Goal: Transaction & Acquisition: Purchase product/service

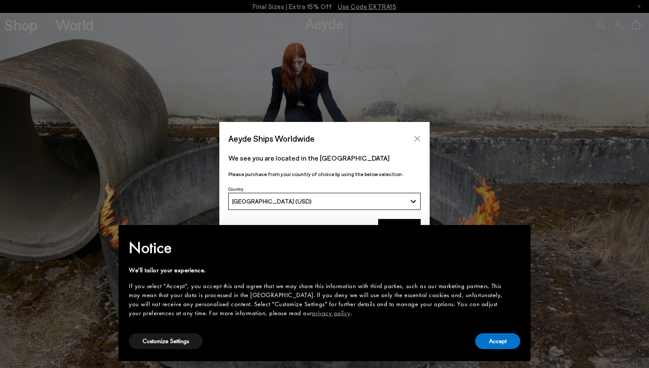
click at [419, 139] on icon "Close" at bounding box center [417, 138] width 7 height 7
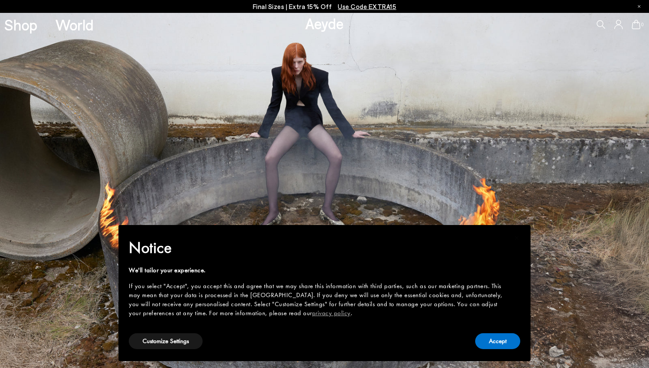
click at [502, 350] on div "Accept" at bounding box center [497, 340] width 45 height 19
click at [498, 340] on button "Accept" at bounding box center [497, 341] width 45 height 16
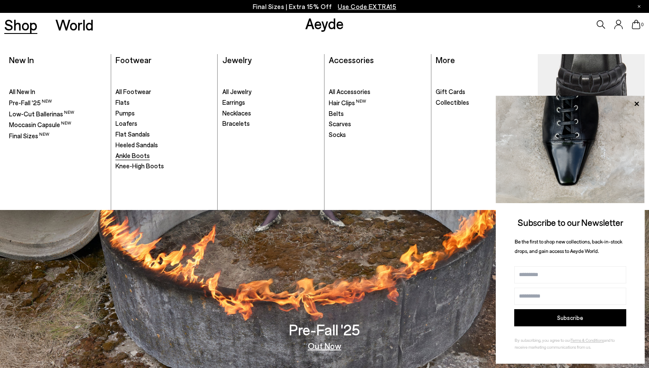
click at [135, 157] on span "Ankle Boots" at bounding box center [132, 156] width 34 height 8
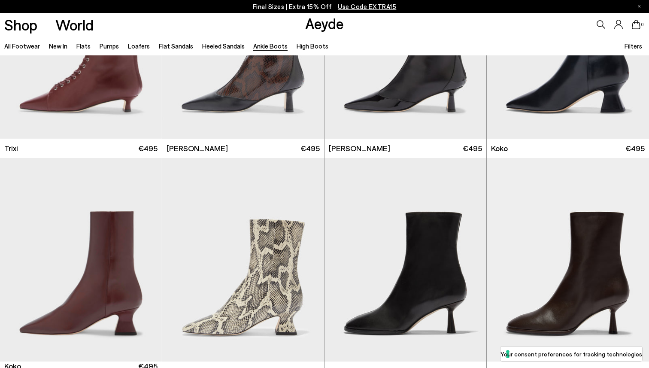
scroll to position [436, 0]
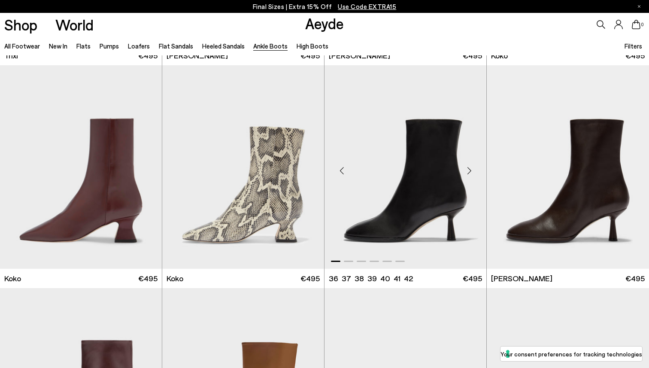
click at [474, 167] on div "Next slide" at bounding box center [469, 171] width 26 height 26
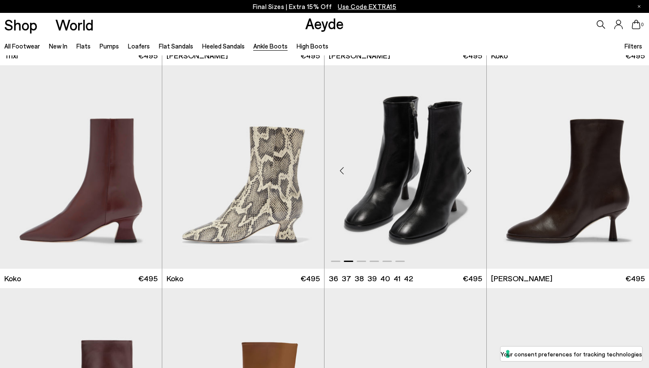
click at [474, 167] on div "Next slide" at bounding box center [469, 171] width 26 height 26
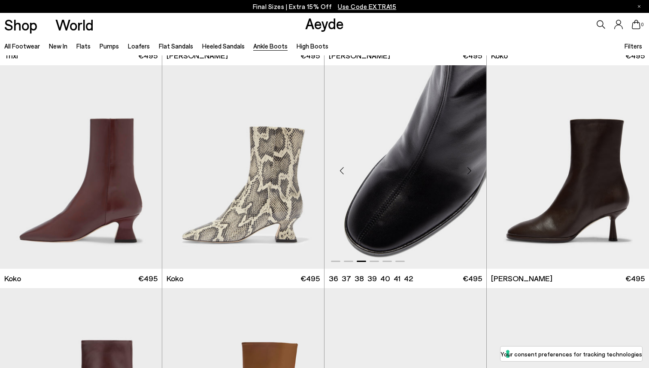
click at [474, 167] on div "Next slide" at bounding box center [469, 171] width 26 height 26
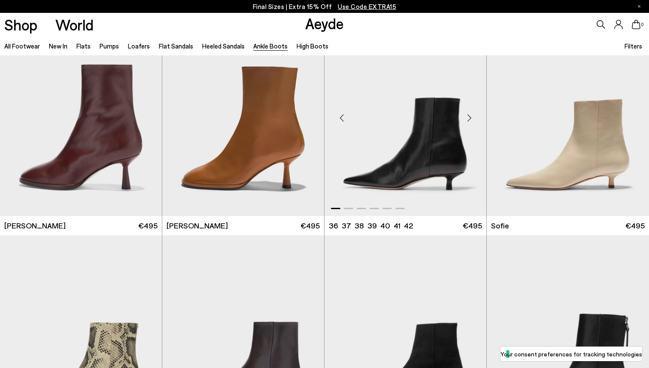
scroll to position [654, 0]
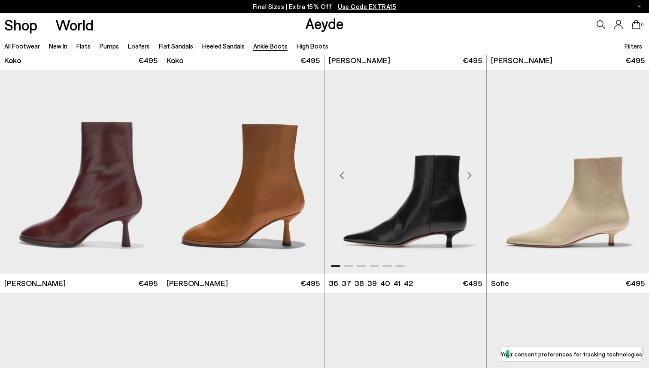
click at [467, 165] on div "Next slide" at bounding box center [469, 175] width 26 height 26
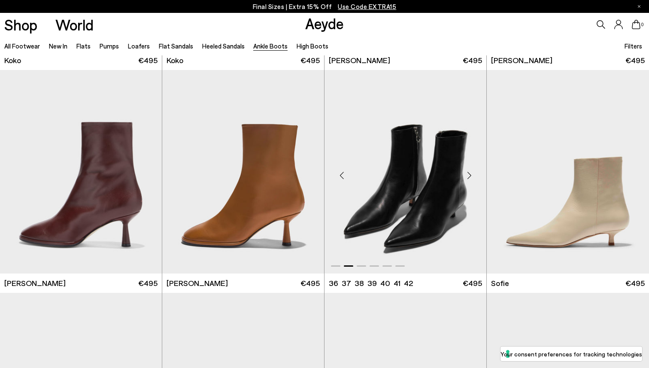
click at [467, 167] on div "Next slide" at bounding box center [469, 175] width 26 height 26
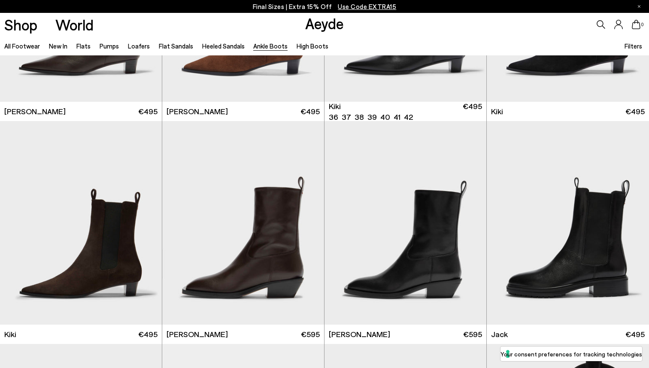
scroll to position [1335, 0]
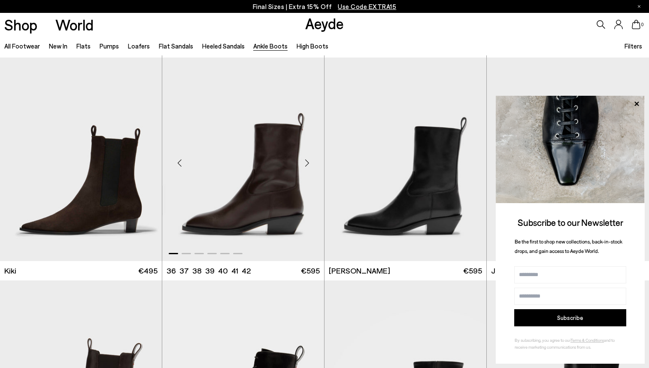
click at [306, 164] on div "Next slide" at bounding box center [307, 163] width 26 height 26
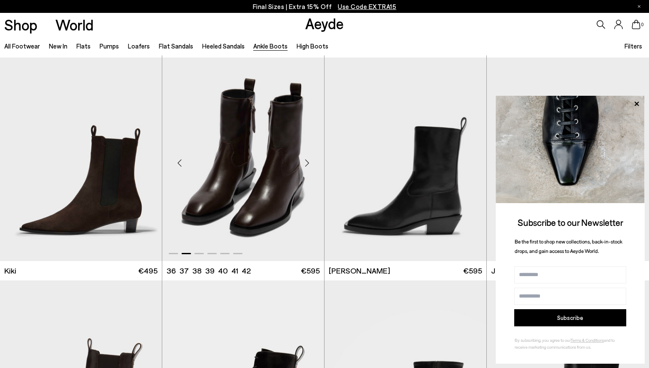
click at [306, 164] on div "Next slide" at bounding box center [307, 163] width 26 height 26
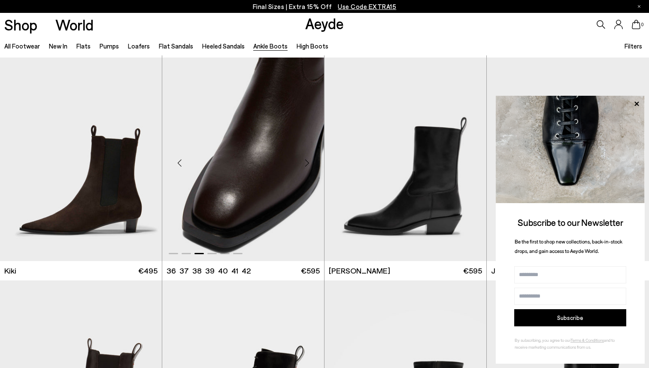
click at [306, 164] on div "Next slide" at bounding box center [307, 163] width 26 height 26
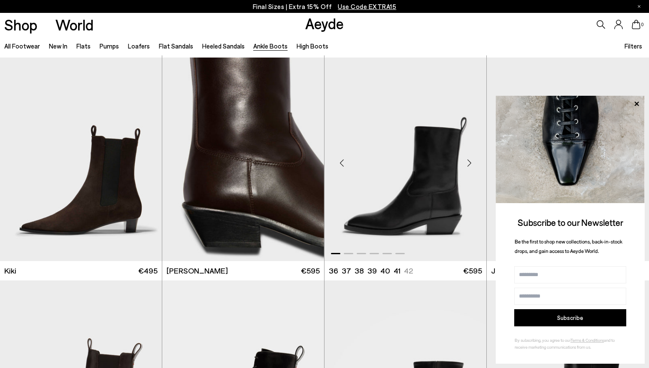
click at [469, 161] on div "Next slide" at bounding box center [469, 163] width 26 height 26
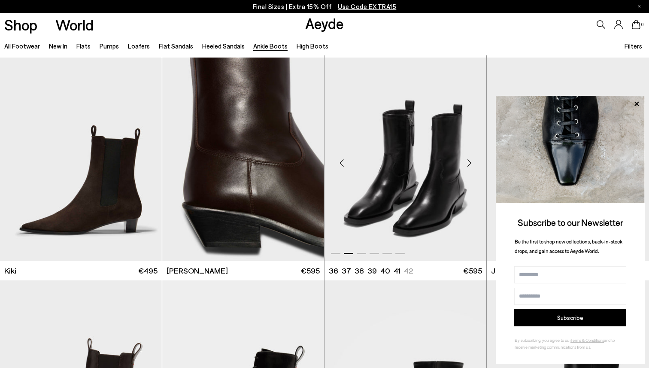
click at [469, 161] on div "Next slide" at bounding box center [469, 163] width 26 height 26
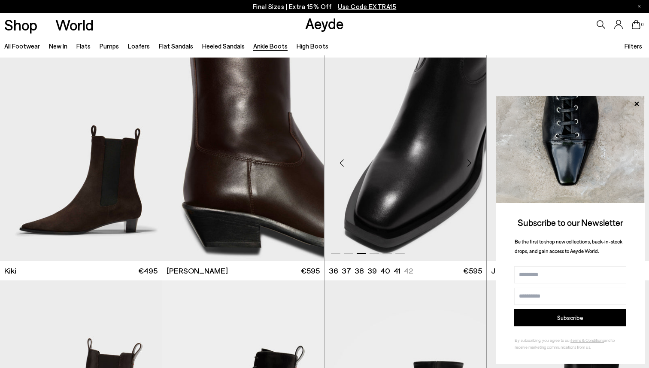
click at [469, 161] on div "Next slide" at bounding box center [469, 163] width 26 height 26
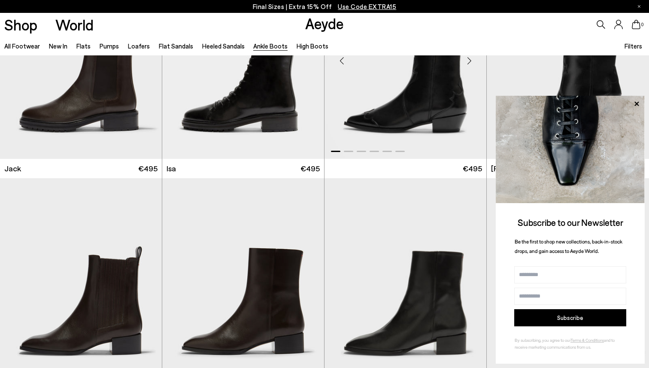
scroll to position [1664, 0]
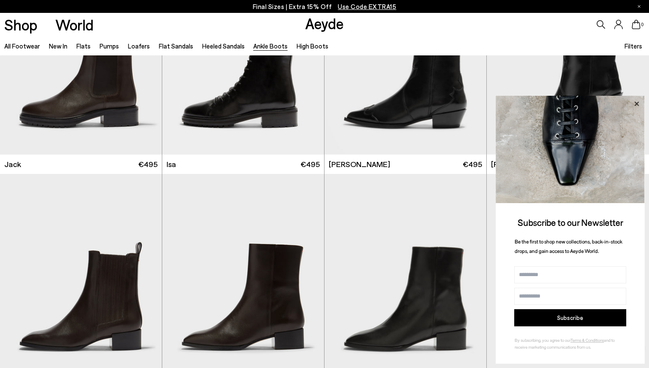
click at [636, 105] on icon at bounding box center [636, 103] width 11 height 11
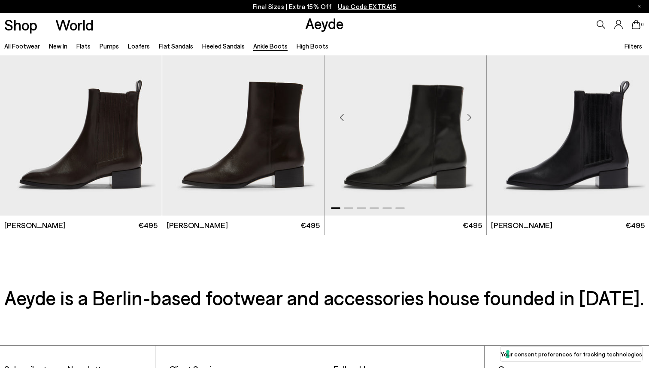
scroll to position [1802, 0]
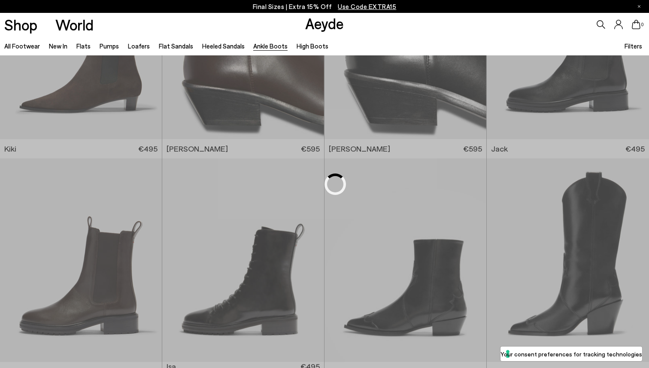
scroll to position [343, 0]
